Goal: Transaction & Acquisition: Purchase product/service

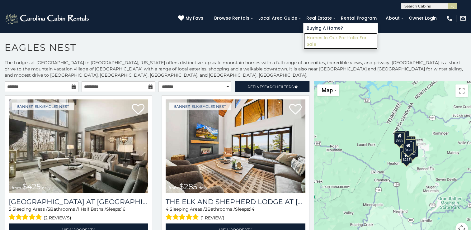
click at [323, 37] on link "Homes in Our Portfolio For Sale" at bounding box center [341, 41] width 74 height 16
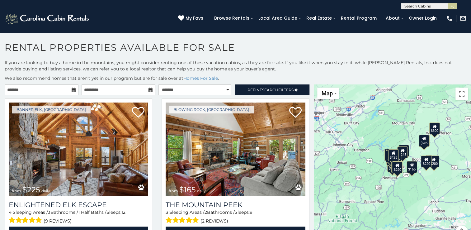
scroll to position [12, 0]
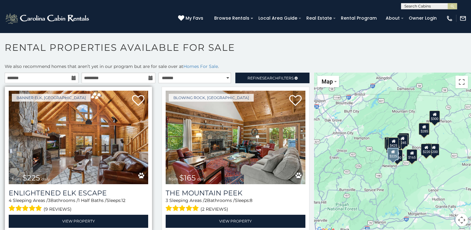
click at [100, 113] on img at bounding box center [78, 137] width 139 height 93
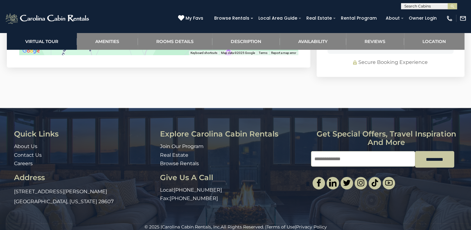
scroll to position [1644, 0]
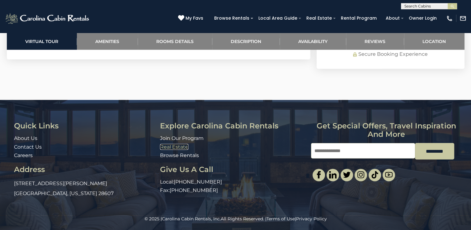
click at [172, 145] on link "Real Estate" at bounding box center [174, 147] width 28 height 6
